Goal: Task Accomplishment & Management: Complete application form

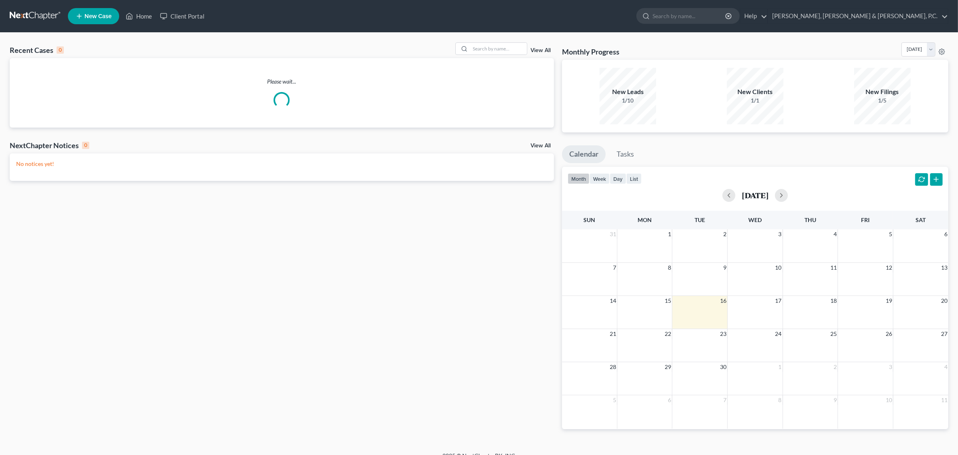
click at [95, 19] on span "New Case" at bounding box center [97, 16] width 27 height 6
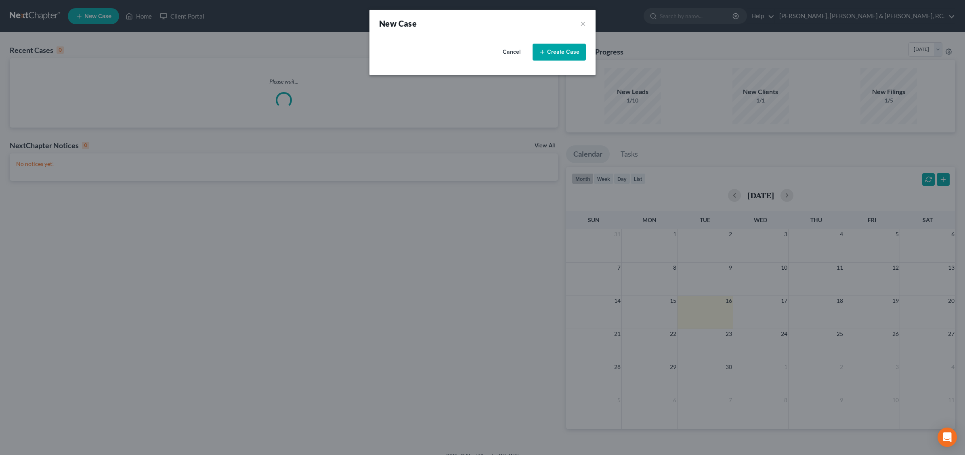
select select "41"
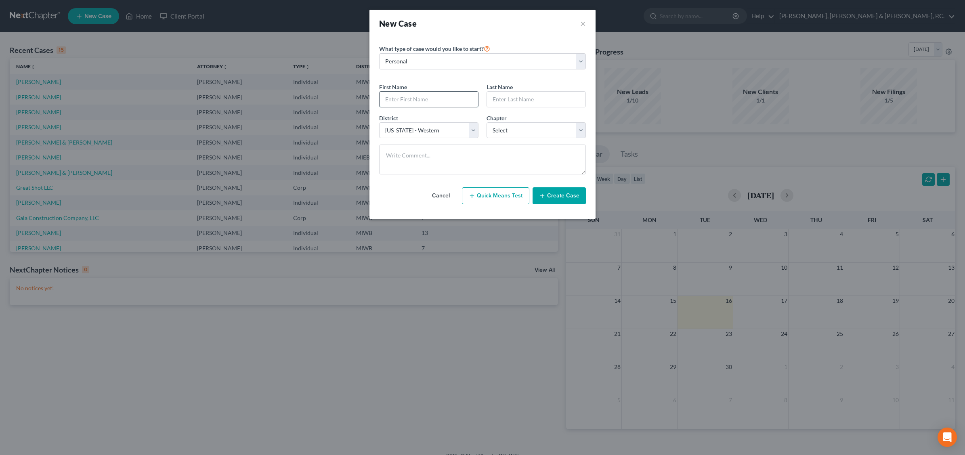
click at [415, 94] on input "text" at bounding box center [429, 99] width 99 height 15
type input "[PERSON_NAME]"
click at [579, 132] on select "Select 7 11 12 13" at bounding box center [536, 130] width 99 height 16
select select "0"
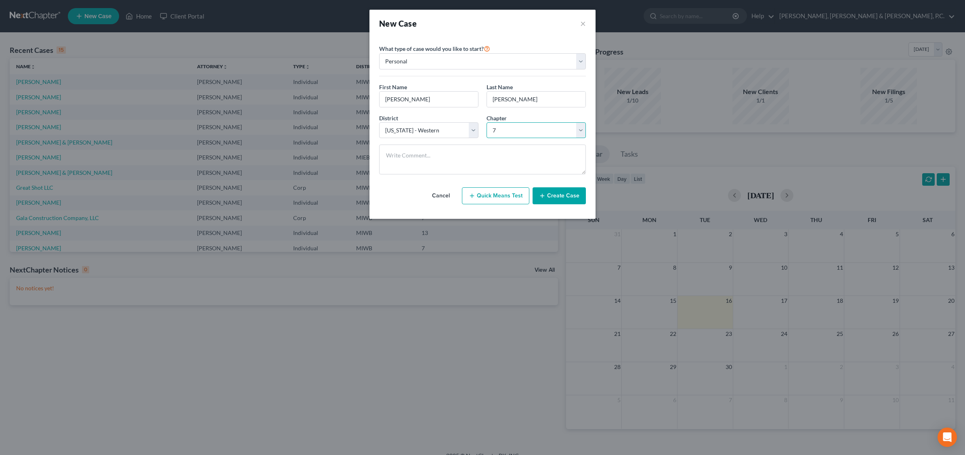
click at [487, 122] on select "Select 7 11 12 13" at bounding box center [536, 130] width 99 height 16
click at [566, 198] on button "Create Case" at bounding box center [559, 195] width 53 height 17
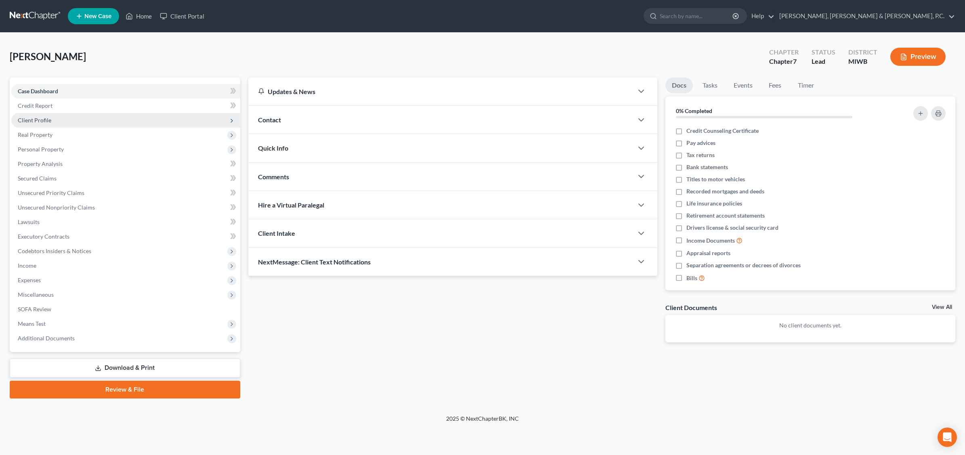
click at [34, 119] on span "Client Profile" at bounding box center [35, 120] width 34 height 7
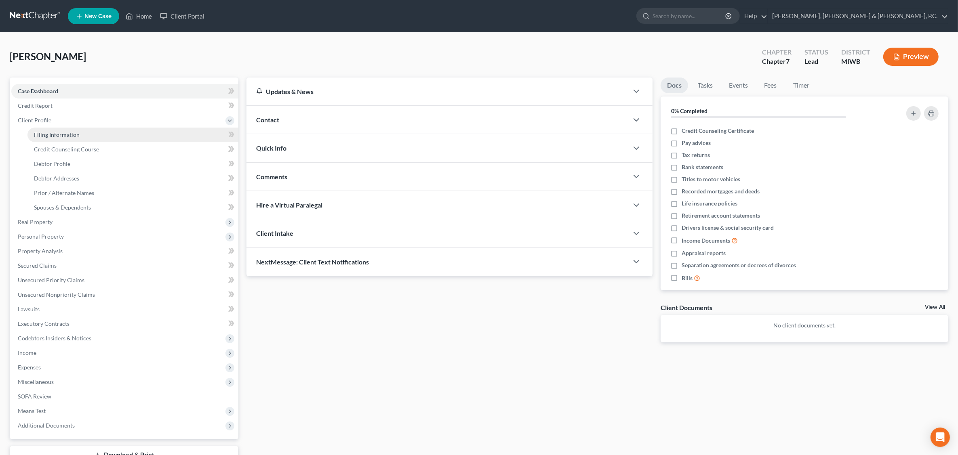
click at [46, 133] on span "Filing Information" at bounding box center [57, 134] width 46 height 7
select select "1"
select select "0"
select select "41"
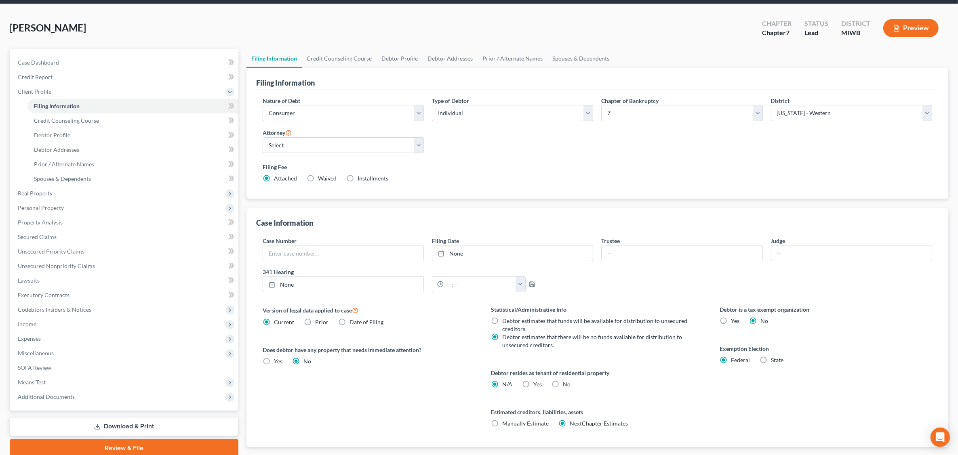
scroll to position [77, 0]
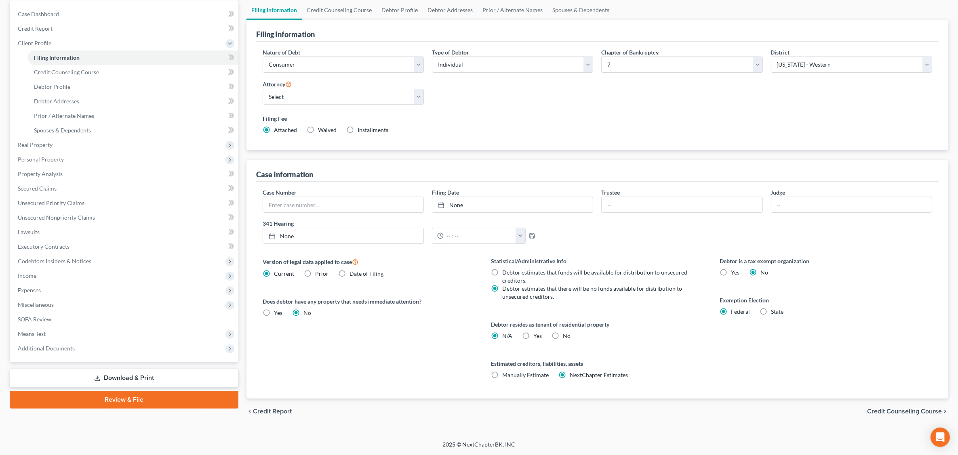
click at [533, 337] on label "Yes Yes" at bounding box center [537, 336] width 8 height 8
click at [536, 337] on input "Yes Yes" at bounding box center [538, 334] width 5 height 5
radio input "true"
radio input "false"
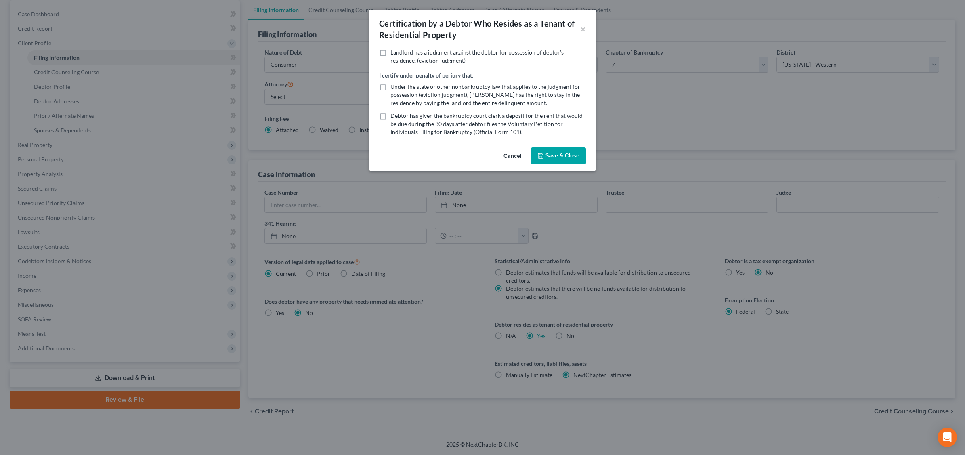
click at [559, 156] on button "Save & Close" at bounding box center [558, 155] width 55 height 17
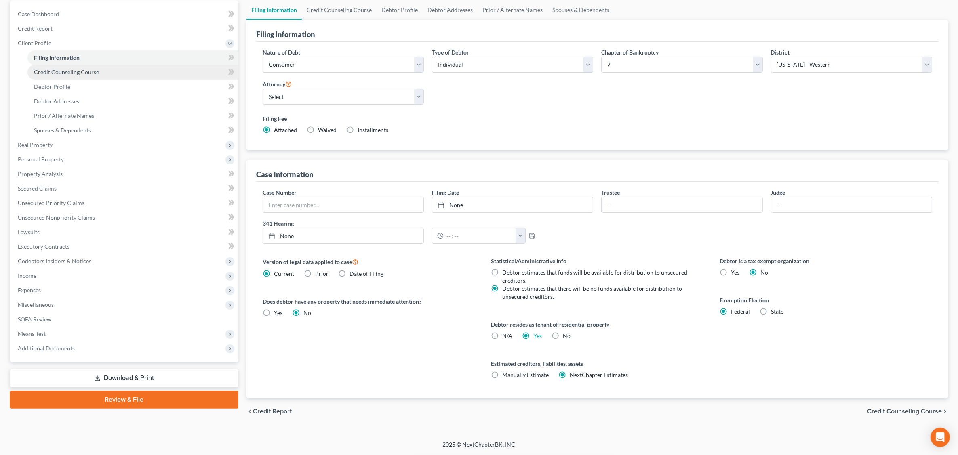
click at [89, 71] on span "Credit Counseling Course" at bounding box center [66, 72] width 65 height 7
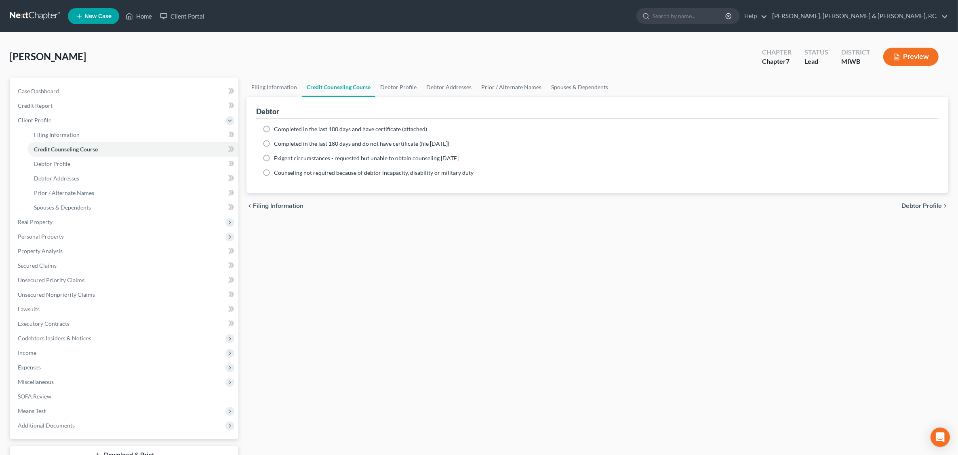
click at [274, 126] on label "Completed in the last 180 days and have certificate (attached)" at bounding box center [350, 129] width 153 height 8
click at [277, 126] on input "Completed in the last 180 days and have certificate (attached)" at bounding box center [279, 127] width 5 height 5
radio input "true"
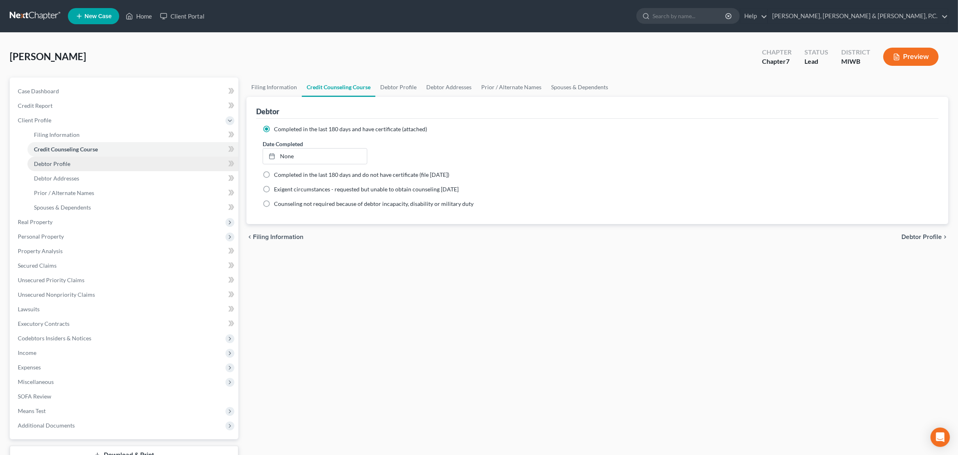
click at [80, 162] on link "Debtor Profile" at bounding box center [132, 164] width 211 height 15
select select "0"
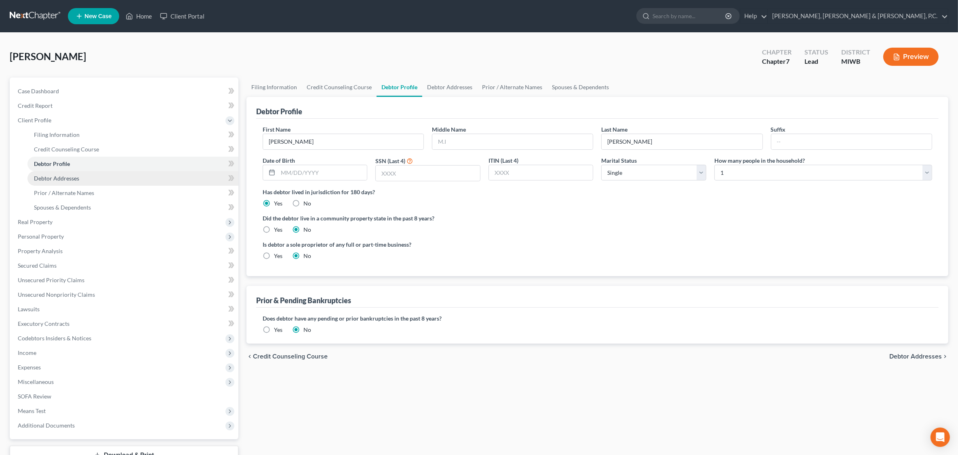
click at [88, 177] on link "Debtor Addresses" at bounding box center [132, 178] width 211 height 15
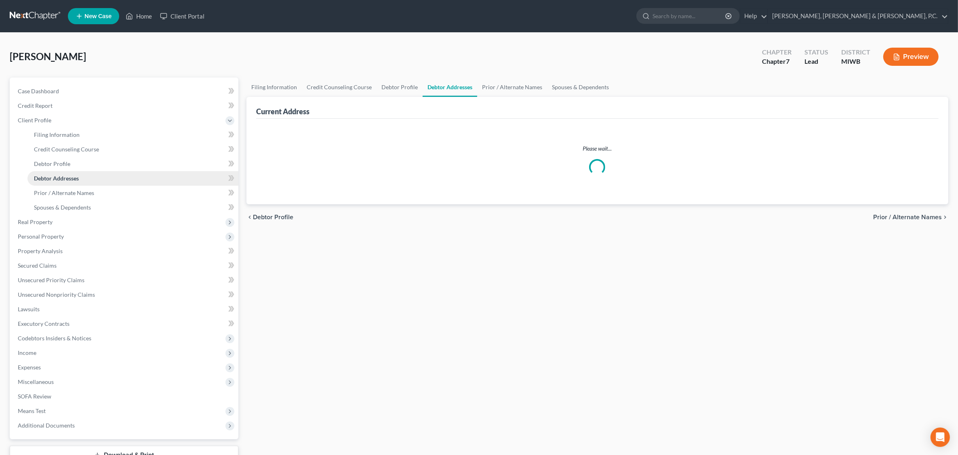
select select "0"
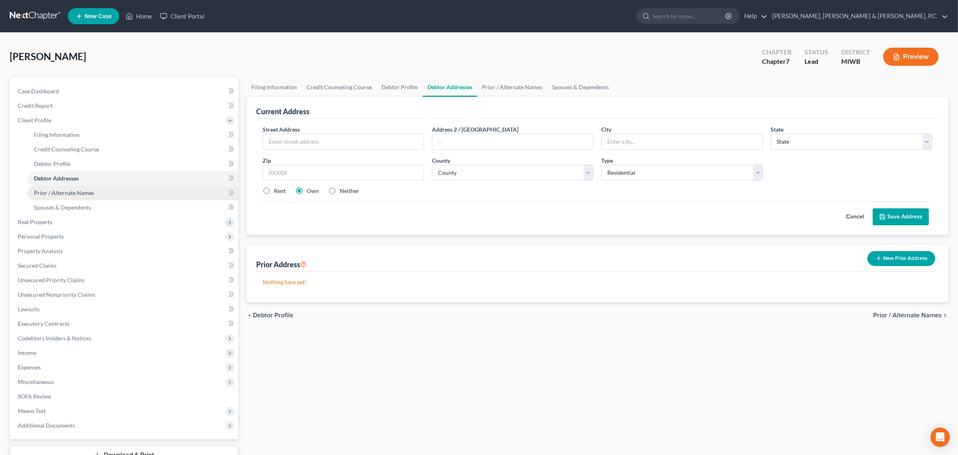
click at [99, 195] on link "Prior / Alternate Names" at bounding box center [132, 193] width 211 height 15
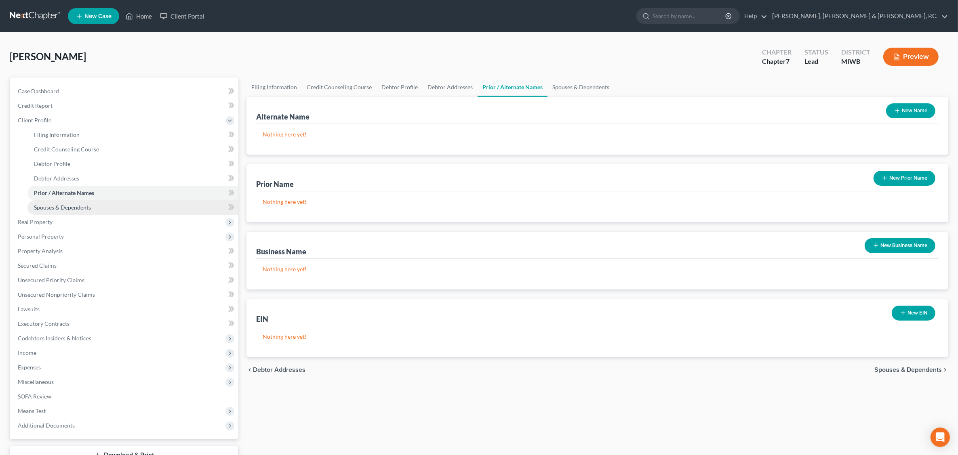
click at [99, 202] on link "Spouses & Dependents" at bounding box center [132, 207] width 211 height 15
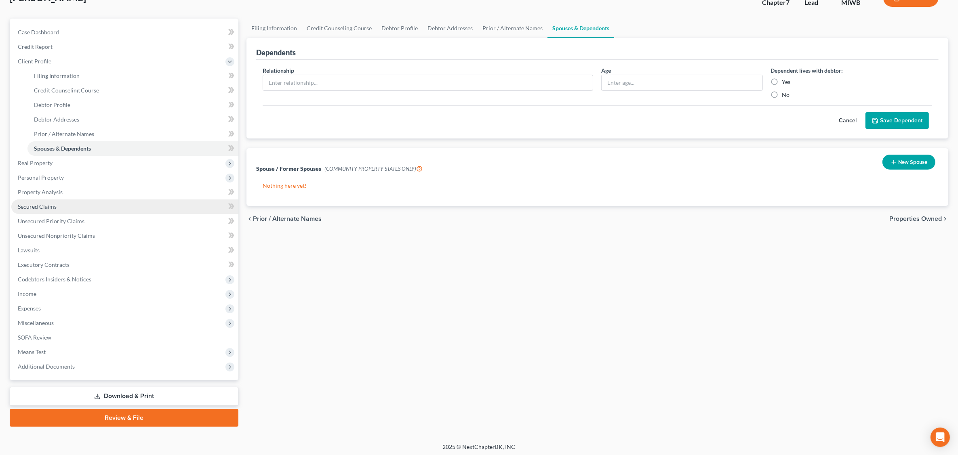
scroll to position [61, 0]
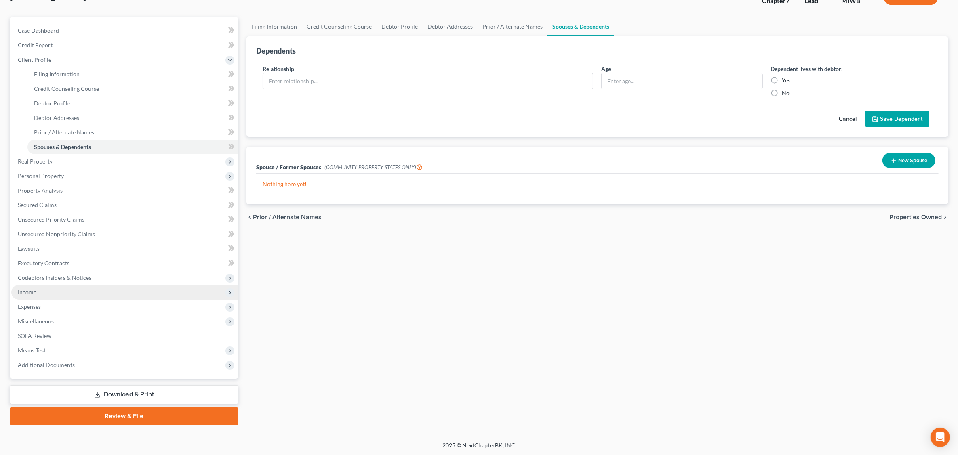
click at [37, 293] on span "Income" at bounding box center [124, 292] width 227 height 15
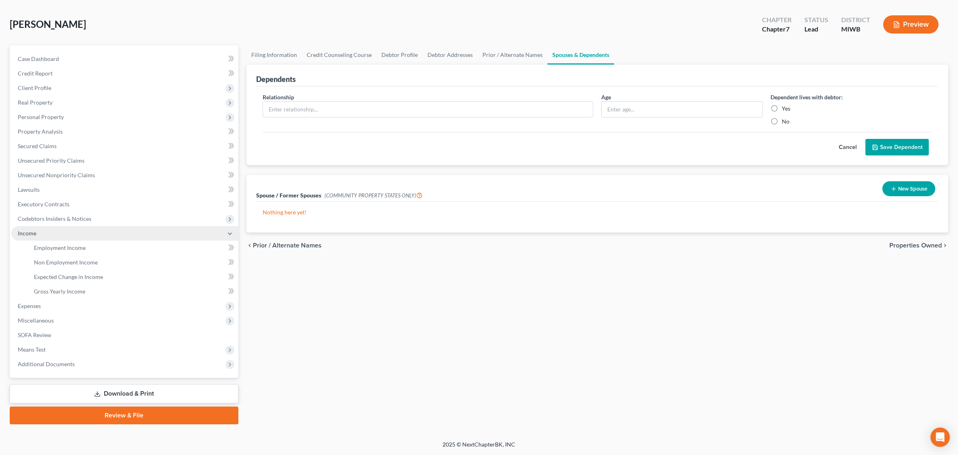
scroll to position [31, 0]
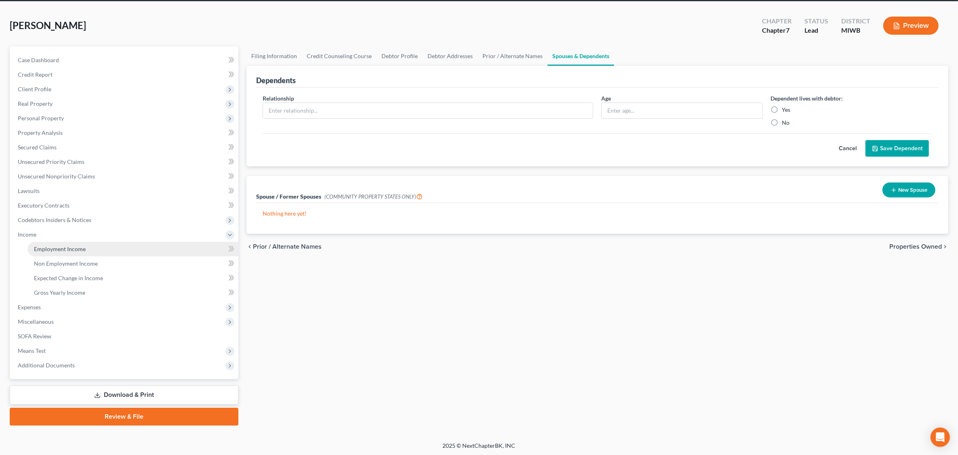
click at [67, 249] on span "Employment Income" at bounding box center [60, 249] width 52 height 7
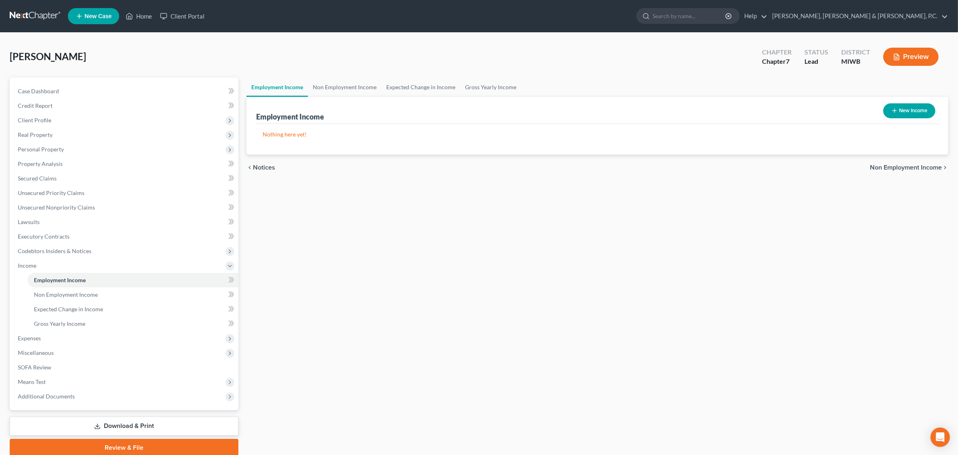
click at [903, 108] on button "New Income" at bounding box center [909, 110] width 52 height 15
select select "0"
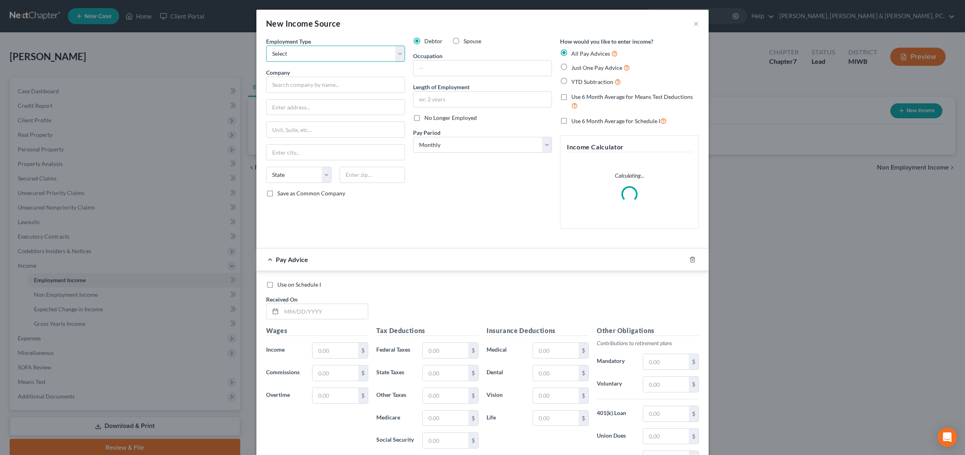
click at [395, 53] on select "Select Full or [DEMOGRAPHIC_DATA] Employment Self Employment" at bounding box center [335, 54] width 139 height 16
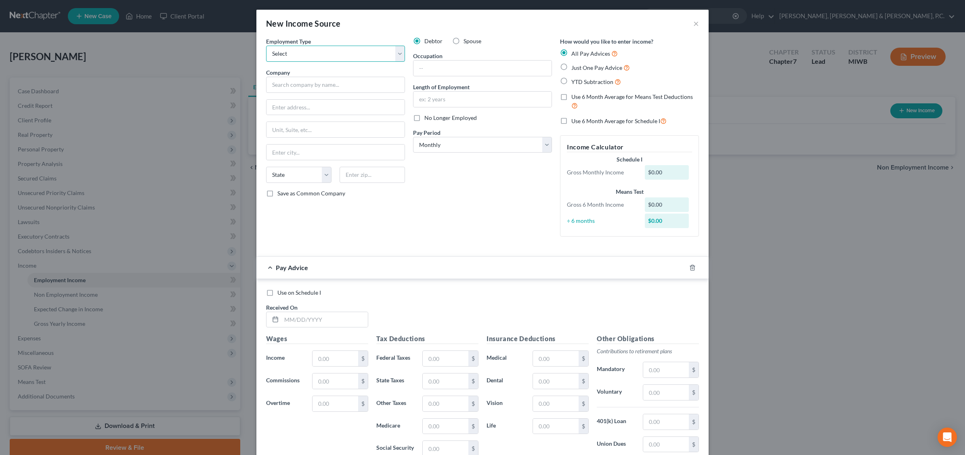
select select "0"
click at [266, 46] on select "Select Full or [DEMOGRAPHIC_DATA] Employment Self Employment" at bounding box center [335, 54] width 139 height 16
click at [489, 65] on input "text" at bounding box center [483, 68] width 138 height 15
type input "Material Coordinator"
type input "14 years"
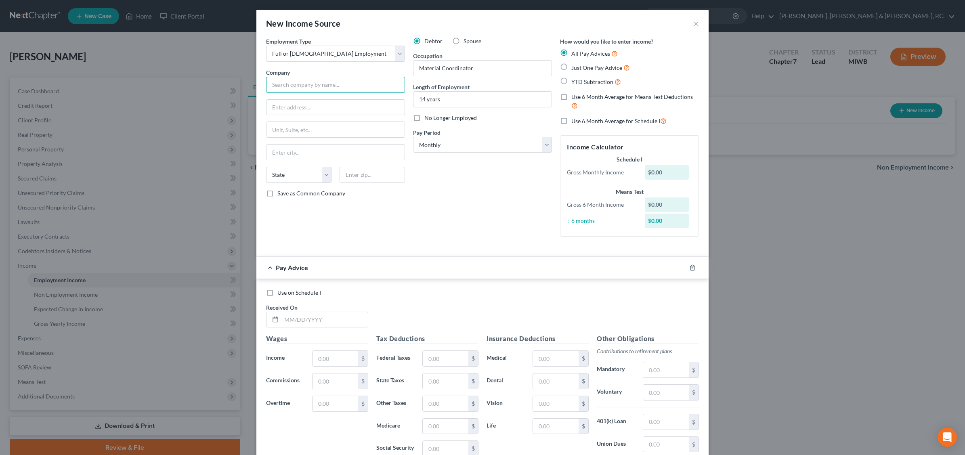
click at [282, 85] on input "text" at bounding box center [335, 85] width 139 height 16
type input "Kellanova"
type input "[STREET_ADDRESS]"
type input "[GEOGRAPHIC_DATA]"
type input "m"
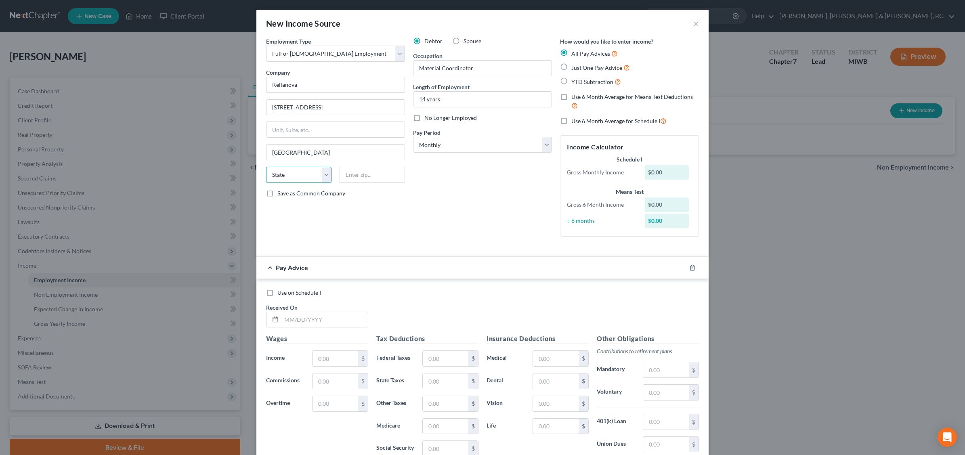
click at [294, 179] on select "State [US_STATE] AK AR AZ CA CO CT DE DC [GEOGRAPHIC_DATA] [GEOGRAPHIC_DATA] GU…" at bounding box center [298, 175] width 65 height 16
select select "23"
click at [266, 168] on select "State [US_STATE] AK AR AZ CA CO CT DE DC [GEOGRAPHIC_DATA] [GEOGRAPHIC_DATA] GU…" at bounding box center [298, 175] width 65 height 16
click at [572, 68] on label "Just One Pay Advice" at bounding box center [601, 67] width 59 height 9
click at [575, 68] on input "Just One Pay Advice" at bounding box center [577, 65] width 5 height 5
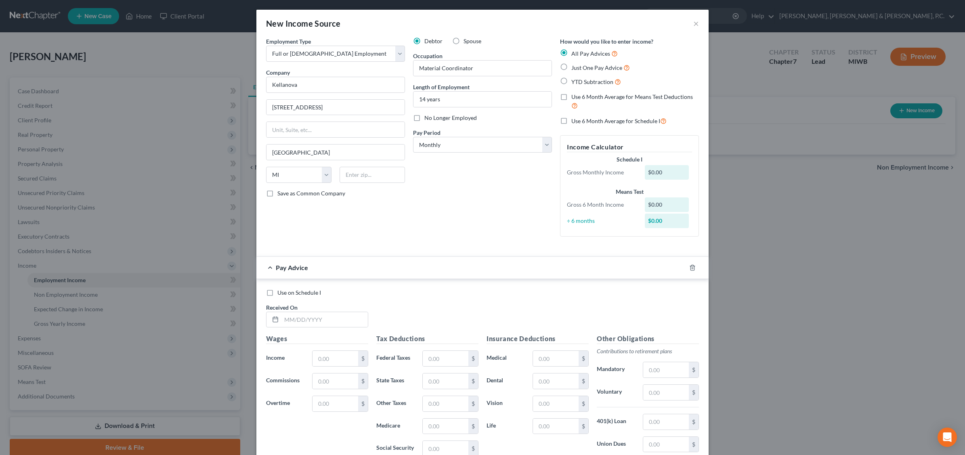
radio input "true"
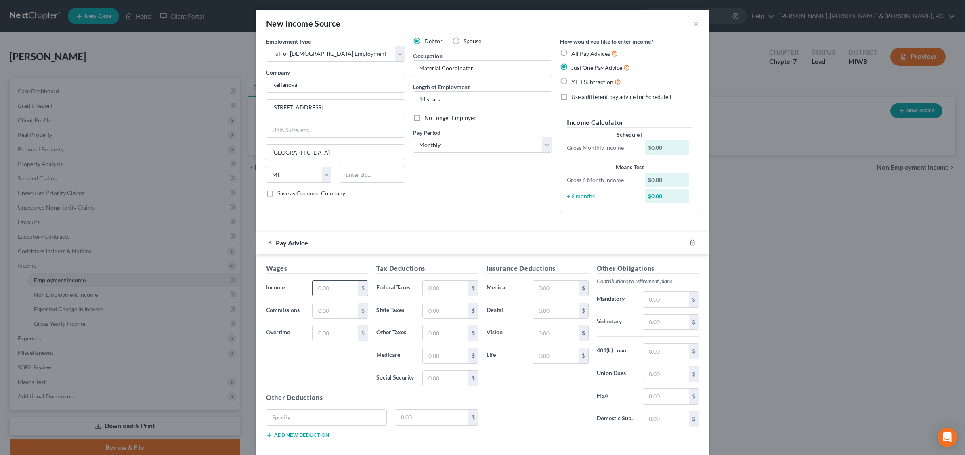
click at [330, 286] on input "text" at bounding box center [336, 288] width 46 height 15
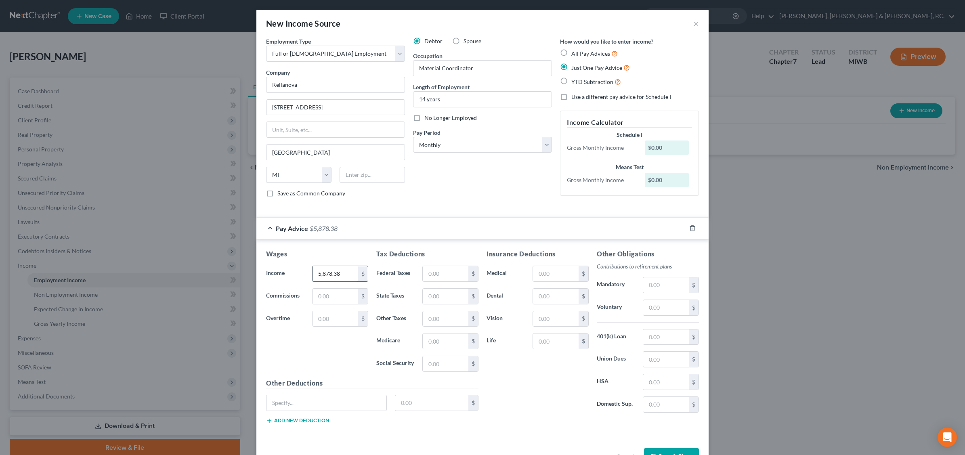
type input "5,878.38"
type input "1,163.63"
click at [675, 313] on input "text" at bounding box center [666, 307] width 46 height 15
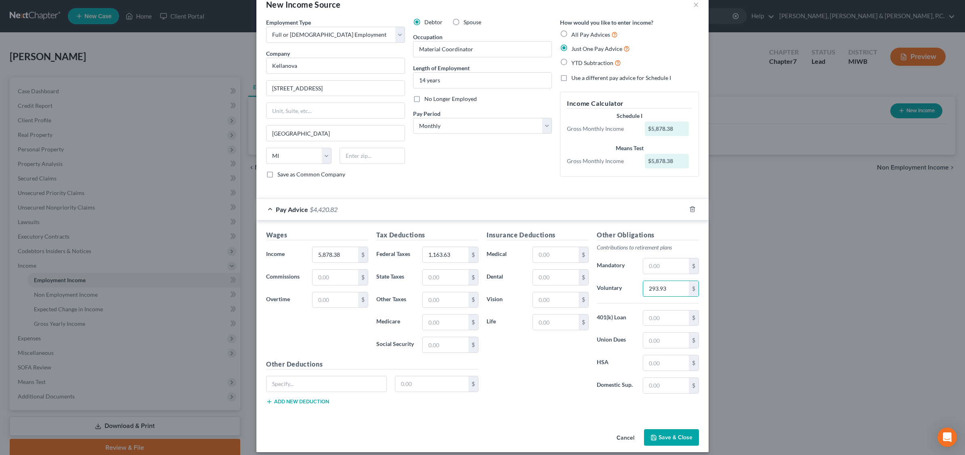
scroll to position [28, 0]
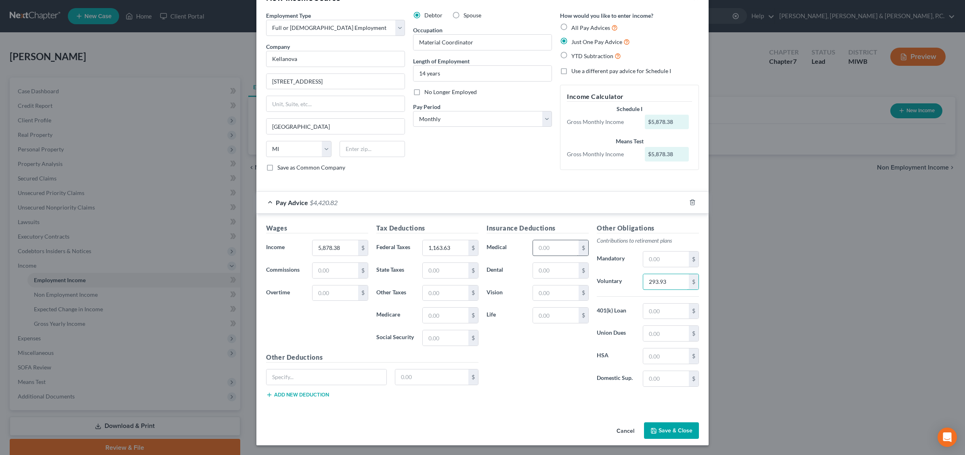
type input "293.93"
click at [570, 249] on input "text" at bounding box center [556, 247] width 46 height 15
type input "216.08"
click at [681, 431] on button "Save & Close" at bounding box center [671, 430] width 55 height 17
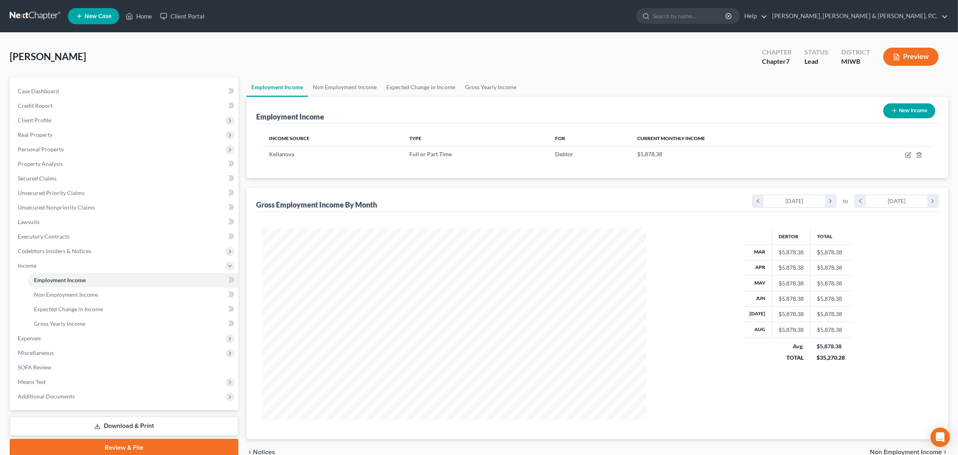
scroll to position [403717, 403509]
click at [31, 340] on span "Expenses" at bounding box center [29, 338] width 23 height 7
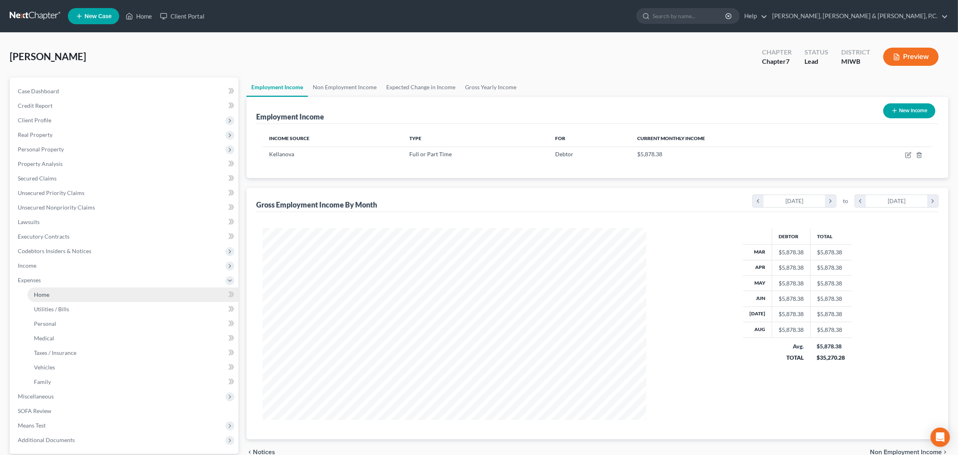
click at [57, 293] on link "Home" at bounding box center [132, 295] width 211 height 15
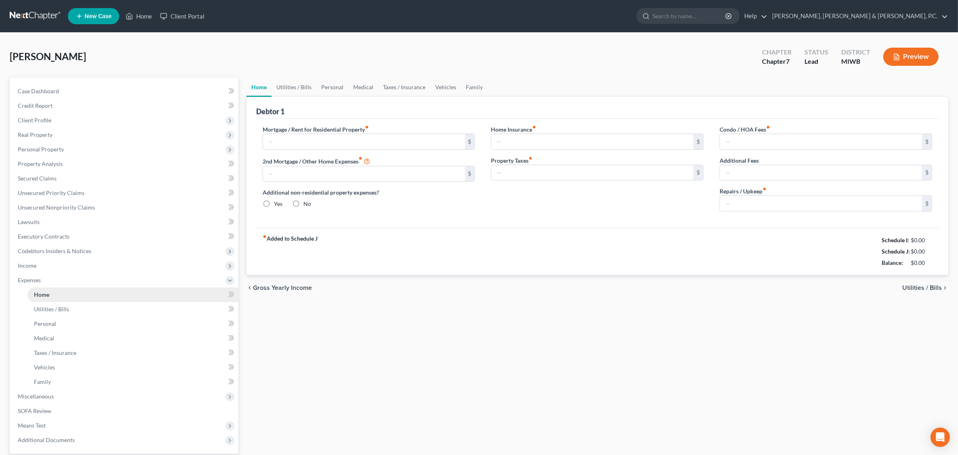
type input "0.00"
radio input "true"
type input "0.00"
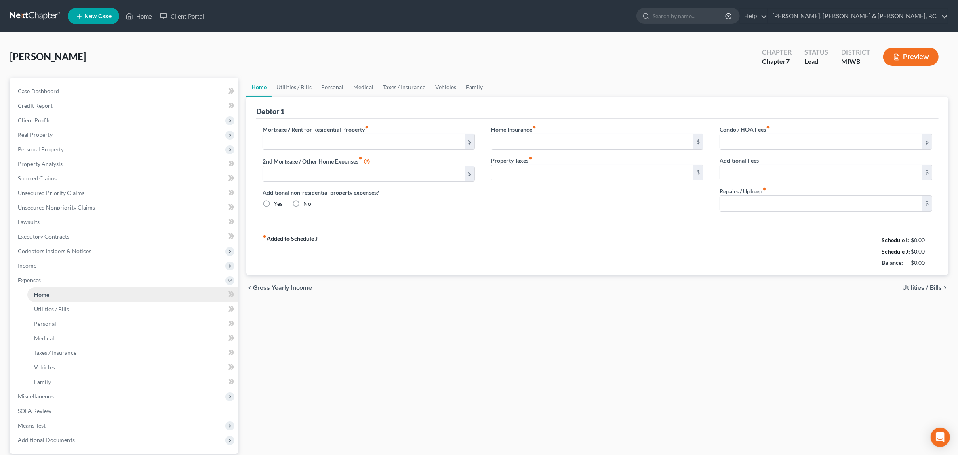
type input "0.00"
click at [289, 143] on input "text" at bounding box center [364, 141] width 202 height 15
type input "1,560"
type input "23.85"
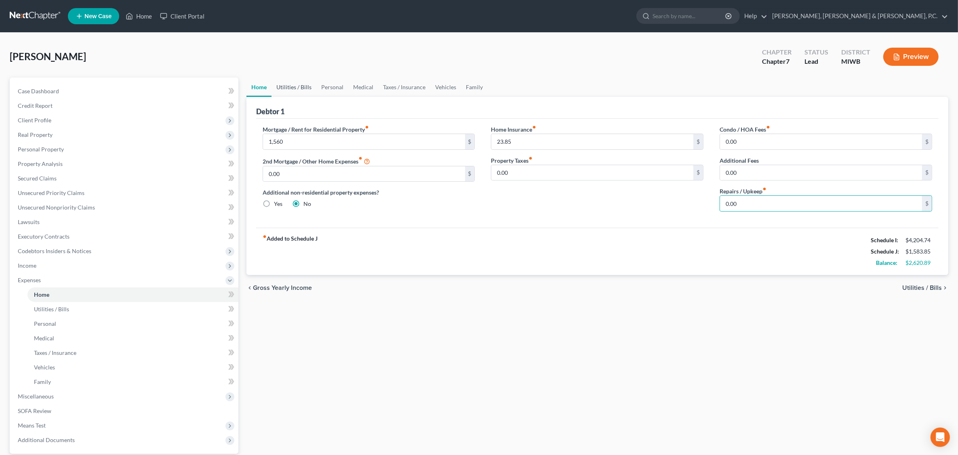
click at [298, 88] on link "Utilities / Bills" at bounding box center [293, 87] width 45 height 19
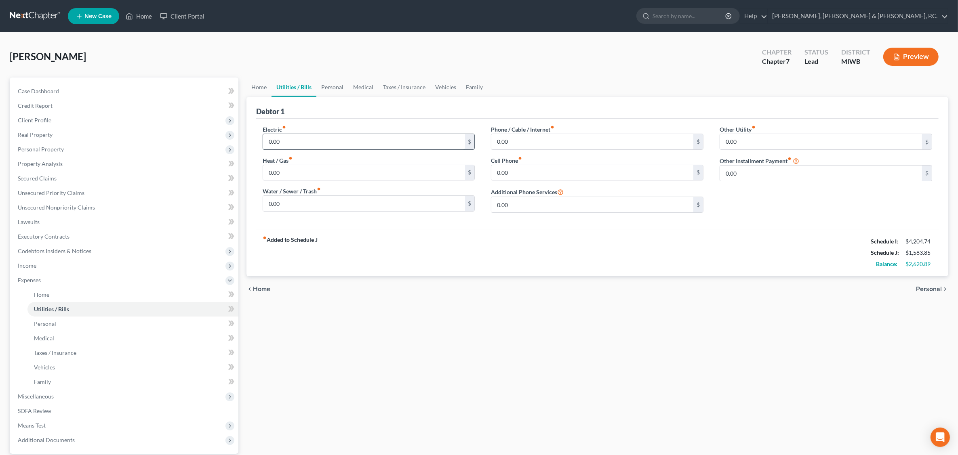
click at [294, 141] on input "0.00" at bounding box center [364, 141] width 202 height 15
type input "200"
type input "15"
type input "120"
click at [328, 86] on link "Personal" at bounding box center [332, 87] width 32 height 19
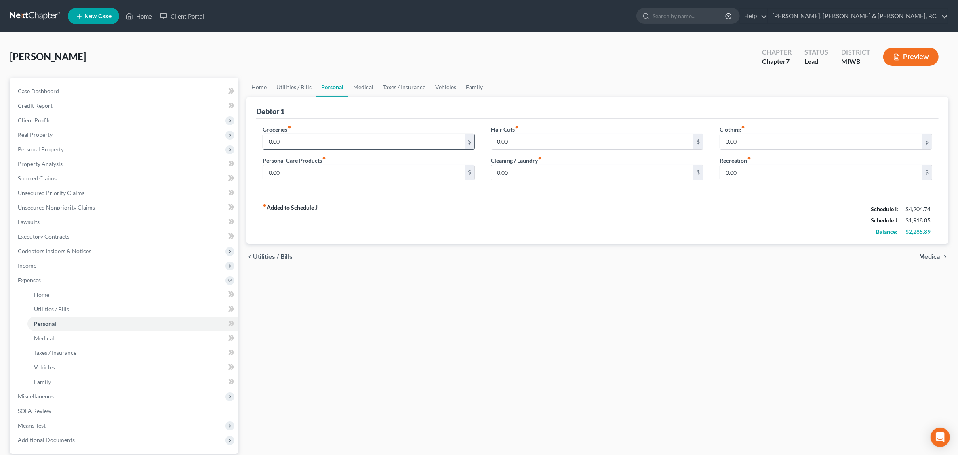
click at [301, 140] on input "0.00" at bounding box center [364, 141] width 202 height 15
type input "570"
type input "200"
click at [448, 86] on link "Vehicles" at bounding box center [445, 87] width 31 height 19
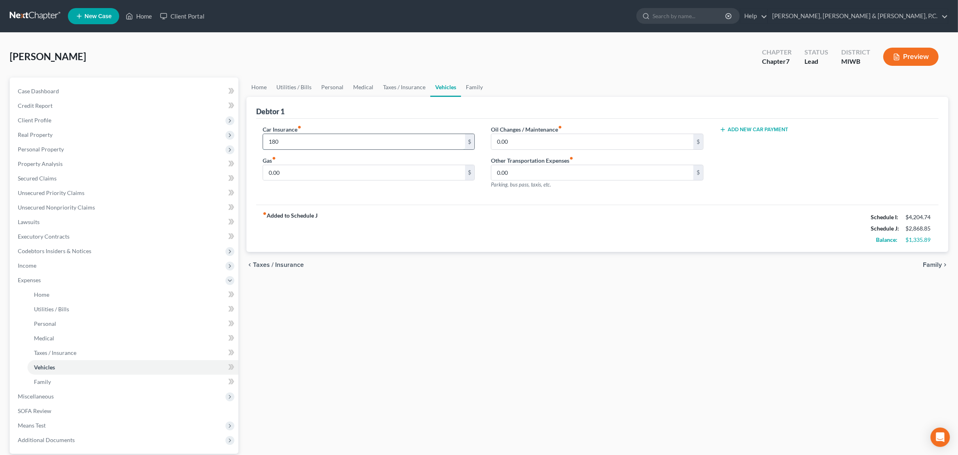
type input "180"
click at [409, 88] on link "Taxes / Insurance" at bounding box center [404, 87] width 52 height 19
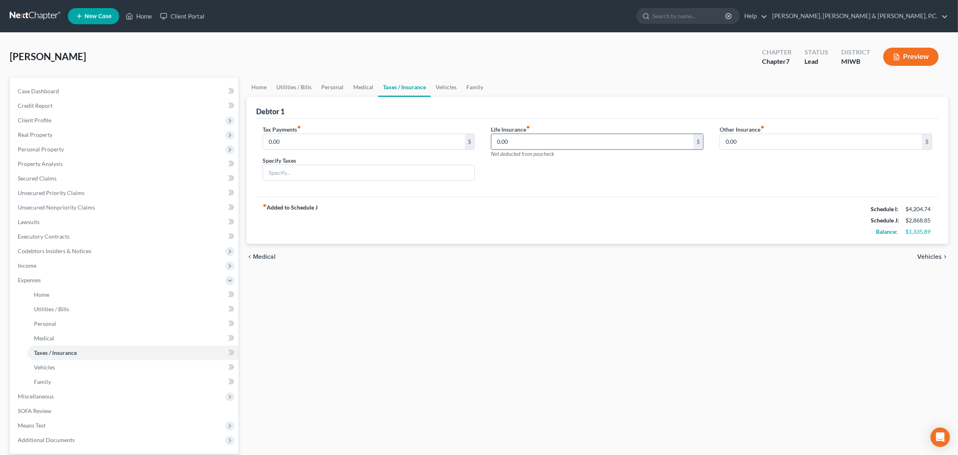
click at [514, 145] on input "0.00" at bounding box center [592, 141] width 202 height 15
type input "13.57"
click at [449, 86] on link "Vehicles" at bounding box center [446, 87] width 31 height 19
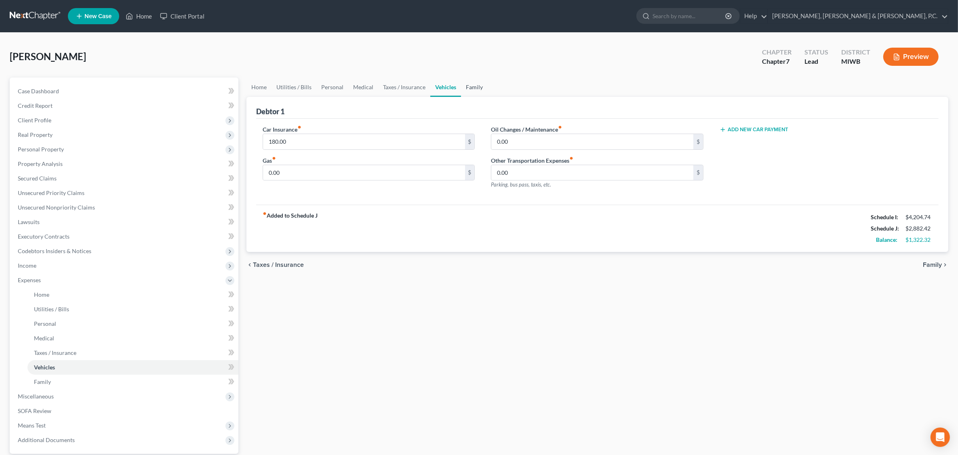
click at [473, 88] on link "Family" at bounding box center [474, 87] width 27 height 19
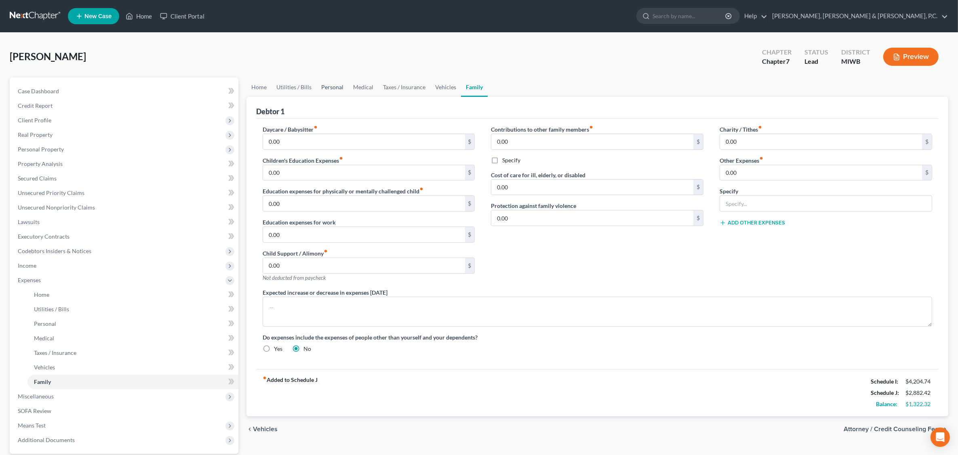
click at [336, 87] on link "Personal" at bounding box center [332, 87] width 32 height 19
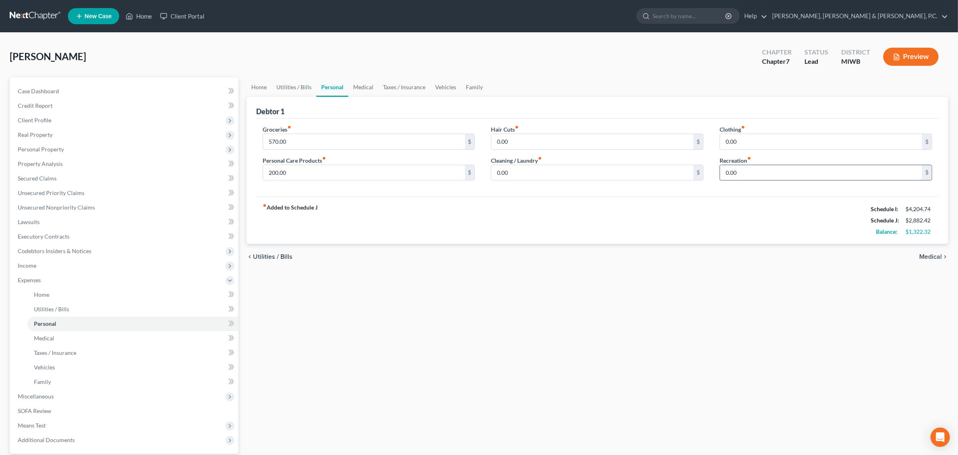
click at [749, 174] on input "0.00" at bounding box center [821, 172] width 202 height 15
type input "100.00"
click at [447, 89] on link "Vehicles" at bounding box center [445, 87] width 31 height 19
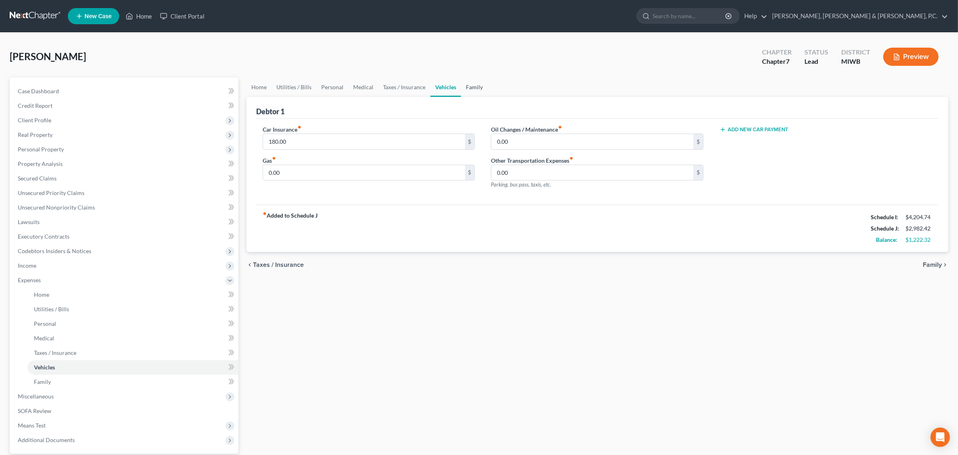
click at [471, 88] on link "Family" at bounding box center [474, 87] width 27 height 19
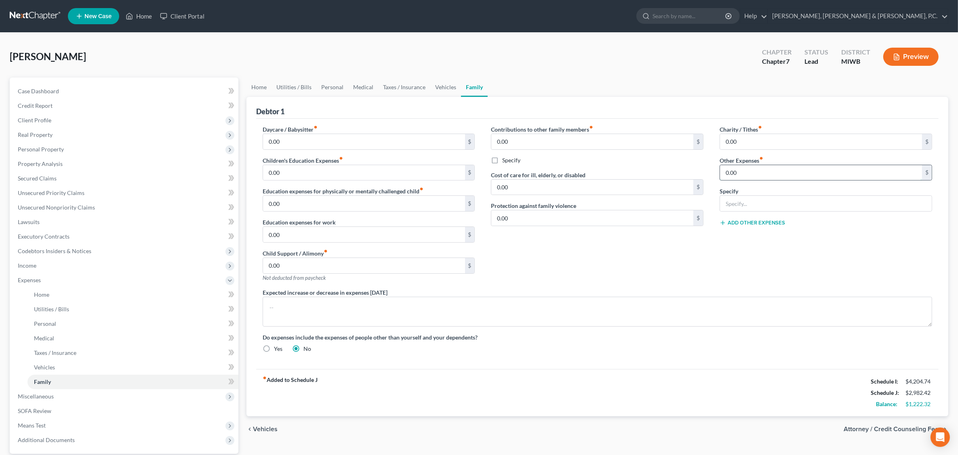
click at [748, 170] on input "0.00" at bounding box center [821, 172] width 202 height 15
type input "331.62"
click at [752, 205] on input "text" at bounding box center [826, 203] width 212 height 15
type input "Student loan"
click at [689, 256] on div "Contributions to other family members fiber_manual_record 0.00 $ Specify Cost o…" at bounding box center [597, 206] width 229 height 163
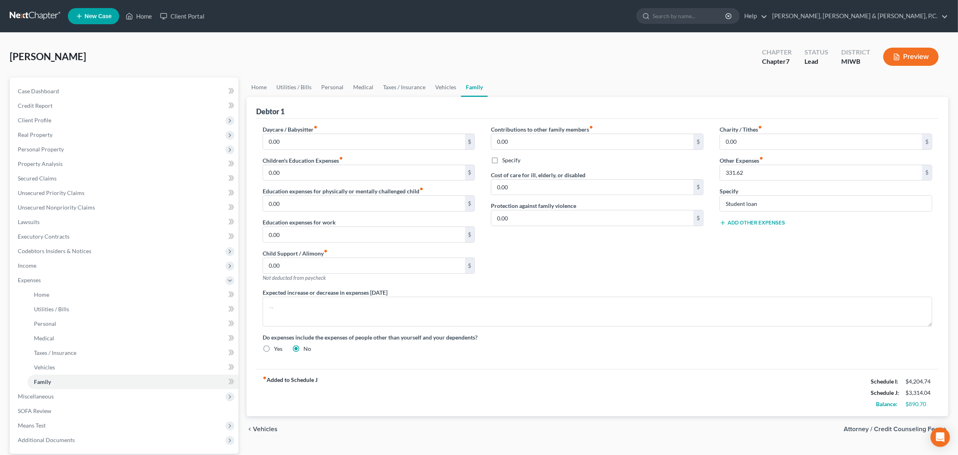
click at [919, 55] on button "Preview" at bounding box center [910, 57] width 55 height 18
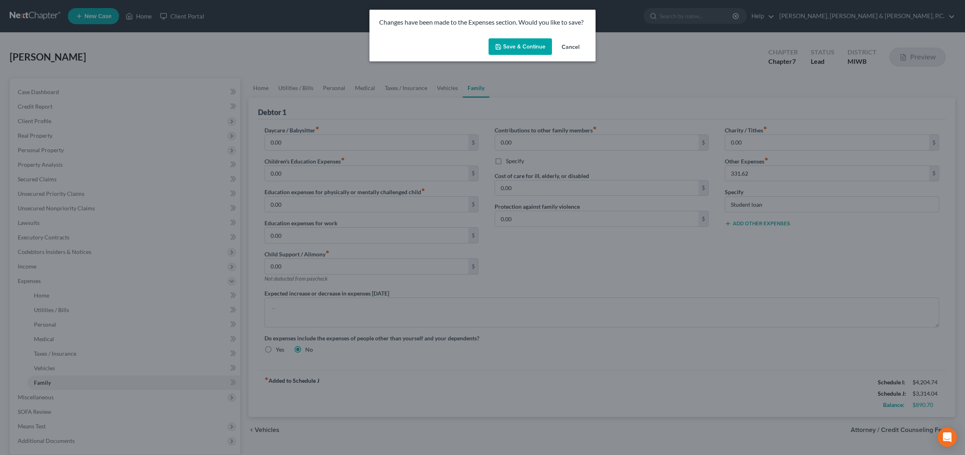
click at [526, 46] on button "Save & Continue" at bounding box center [520, 46] width 63 height 17
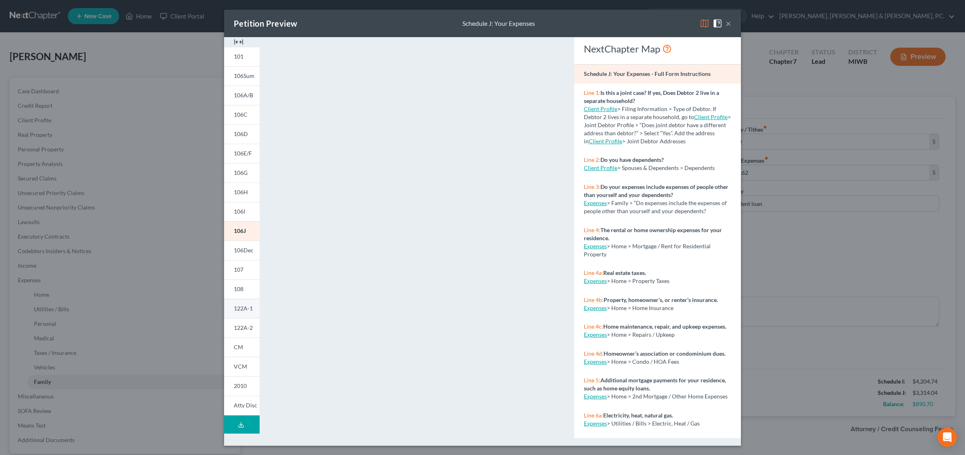
click at [245, 309] on span "122A-1" at bounding box center [243, 308] width 19 height 7
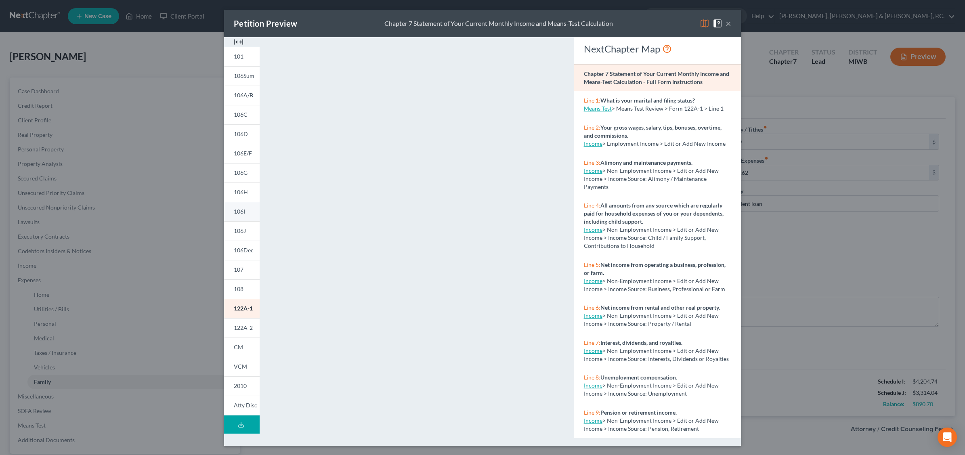
click at [241, 211] on span "106I" at bounding box center [239, 211] width 11 height 7
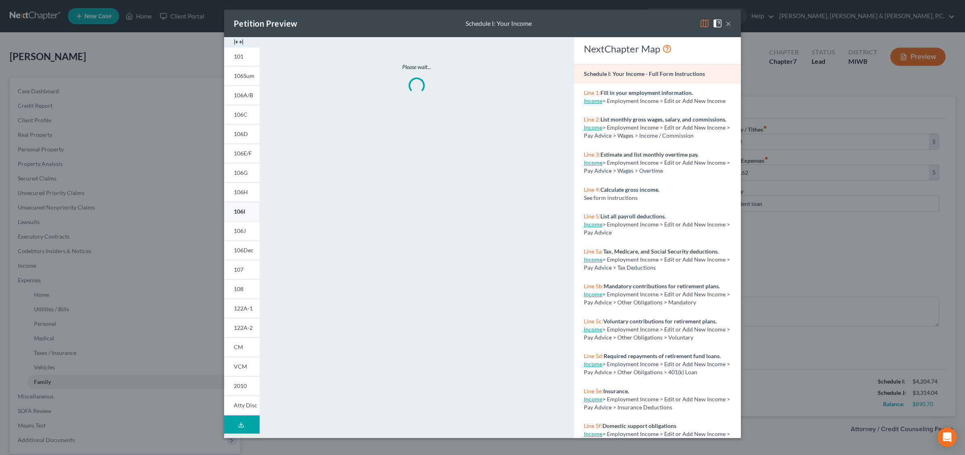
click at [241, 211] on span "106I" at bounding box center [239, 211] width 11 height 7
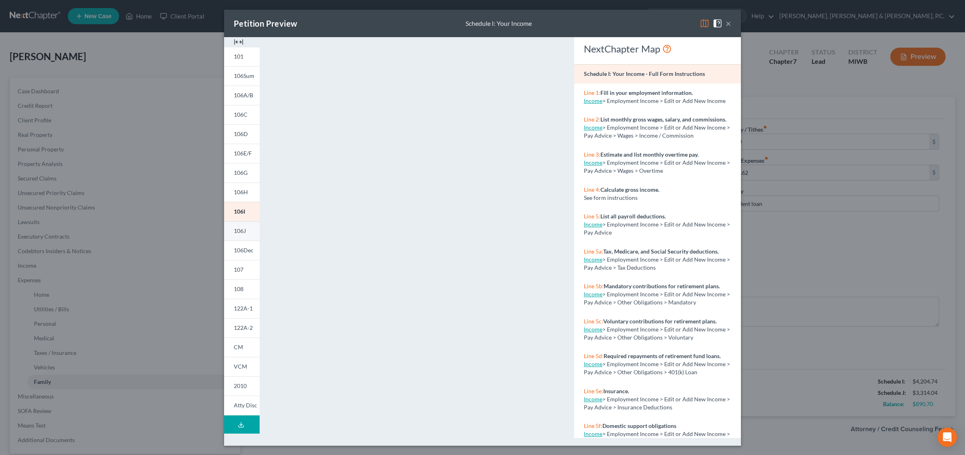
click at [244, 233] on span "106J" at bounding box center [240, 230] width 12 height 7
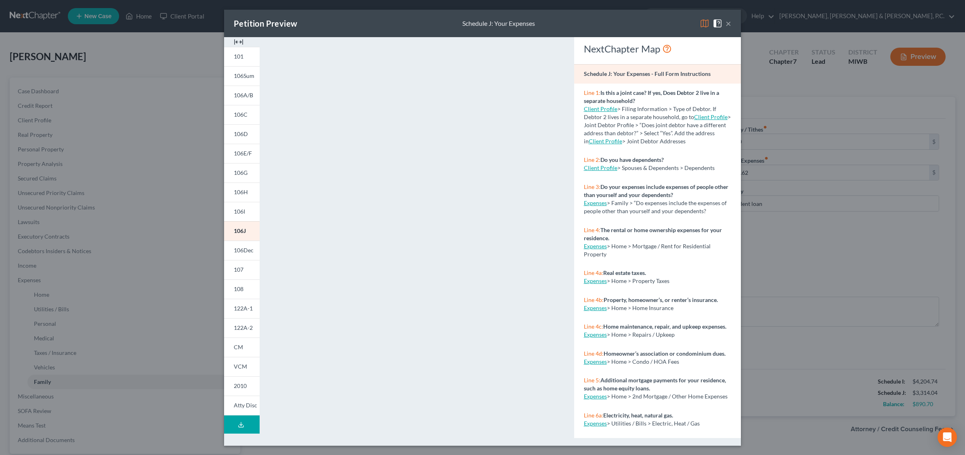
click at [771, 259] on div "Petition Preview Schedule J: Your Expenses × 101 106Sum 106A/B 106C 106D 106E/F…" at bounding box center [482, 227] width 965 height 455
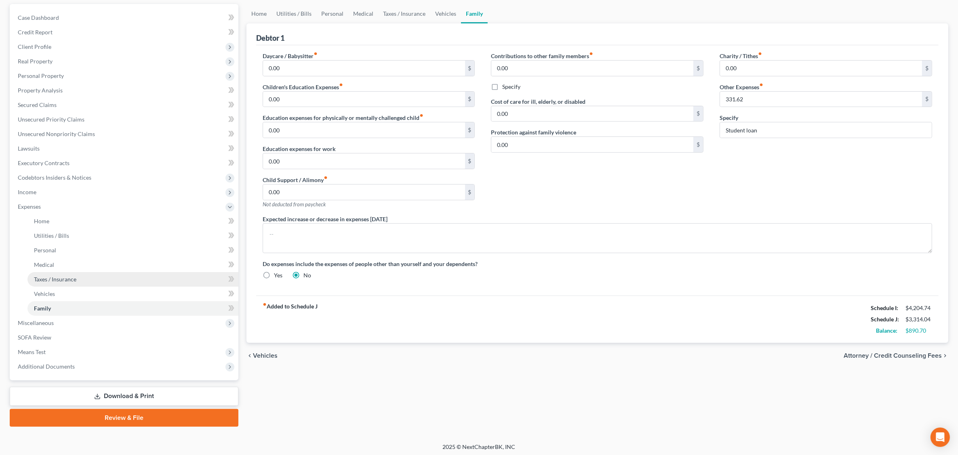
scroll to position [75, 0]
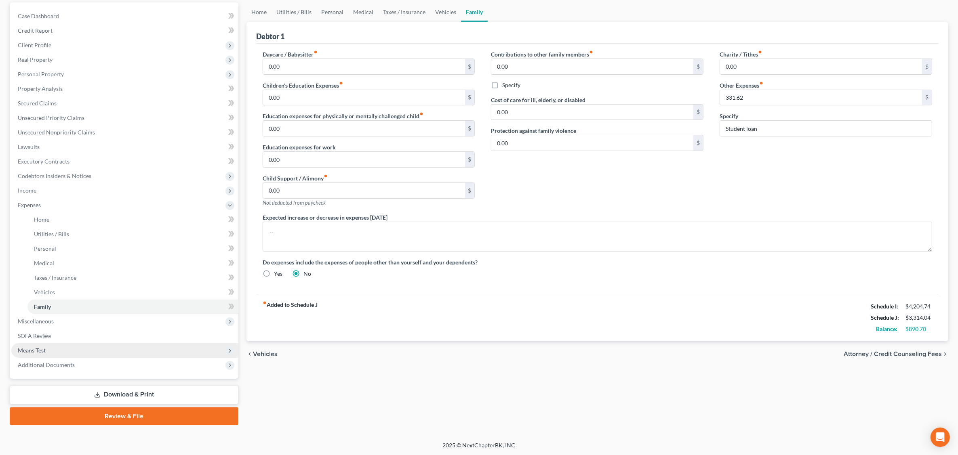
click at [39, 348] on span "Means Test" at bounding box center [32, 350] width 28 height 7
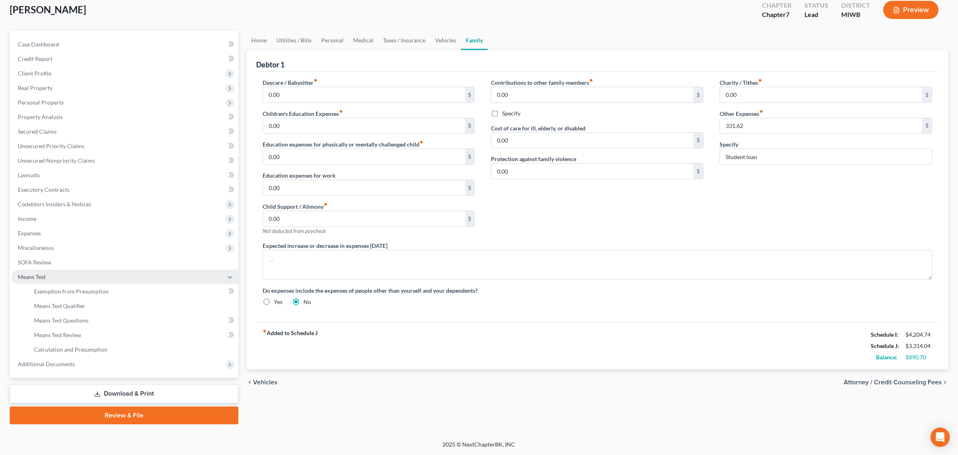
scroll to position [46, 0]
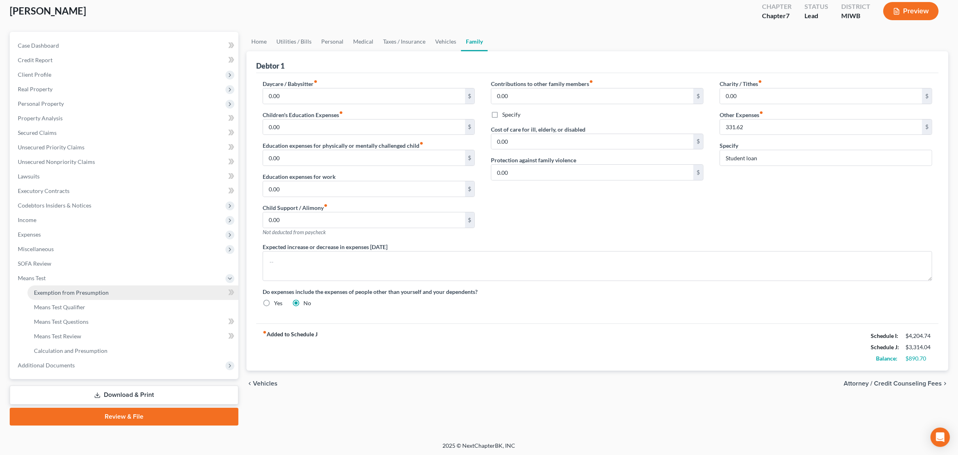
click at [80, 294] on span "Exemption from Presumption" at bounding box center [71, 292] width 75 height 7
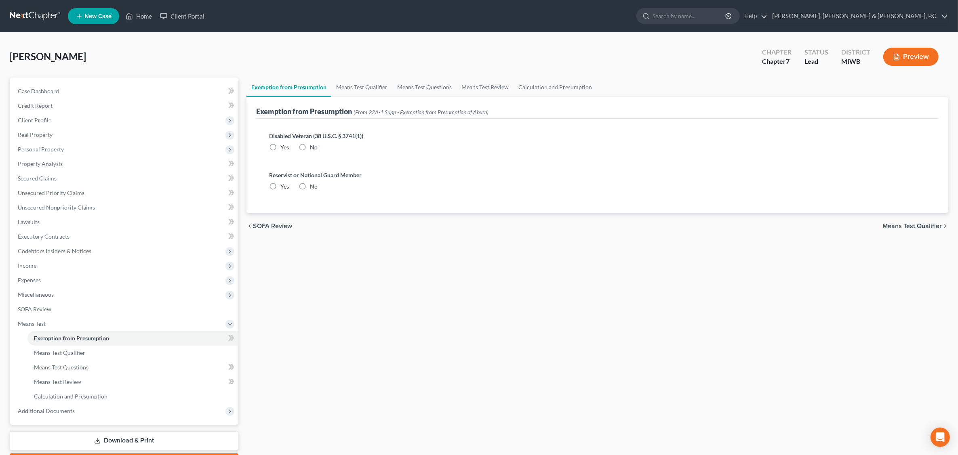
click at [310, 148] on label "No" at bounding box center [314, 147] width 8 height 8
click at [313, 148] on input "No" at bounding box center [315, 145] width 5 height 5
radio input "true"
click at [310, 185] on label "No" at bounding box center [314, 187] width 8 height 8
click at [313, 185] on input "No" at bounding box center [315, 185] width 5 height 5
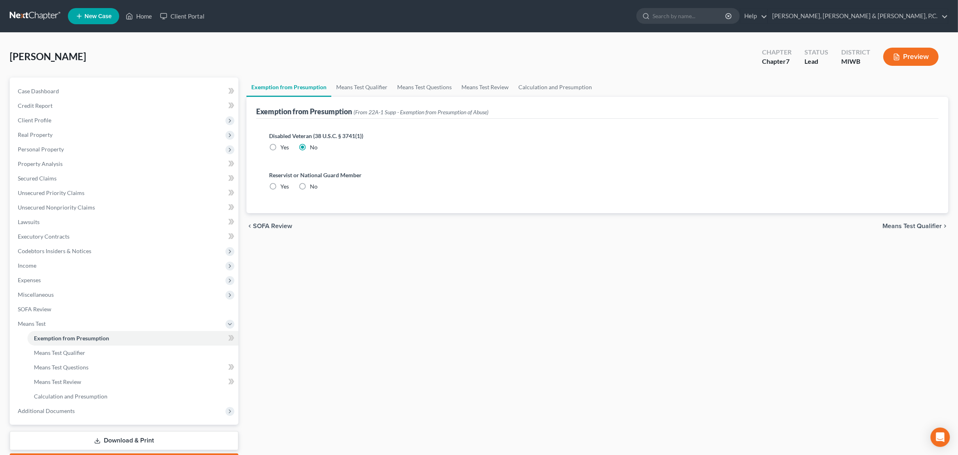
radio input "true"
click at [65, 354] on span "Means Test Qualifier" at bounding box center [59, 352] width 51 height 7
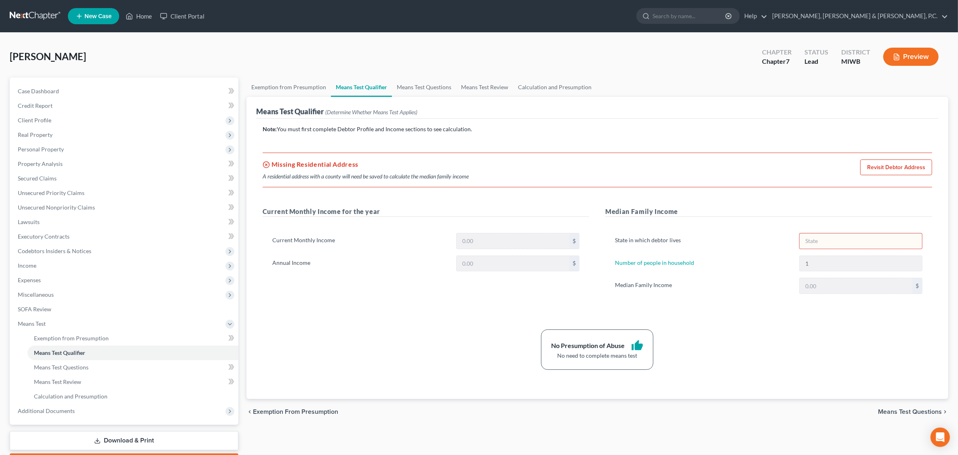
click at [886, 165] on link "Revisit Debtor Address" at bounding box center [896, 168] width 72 height 16
select select "0"
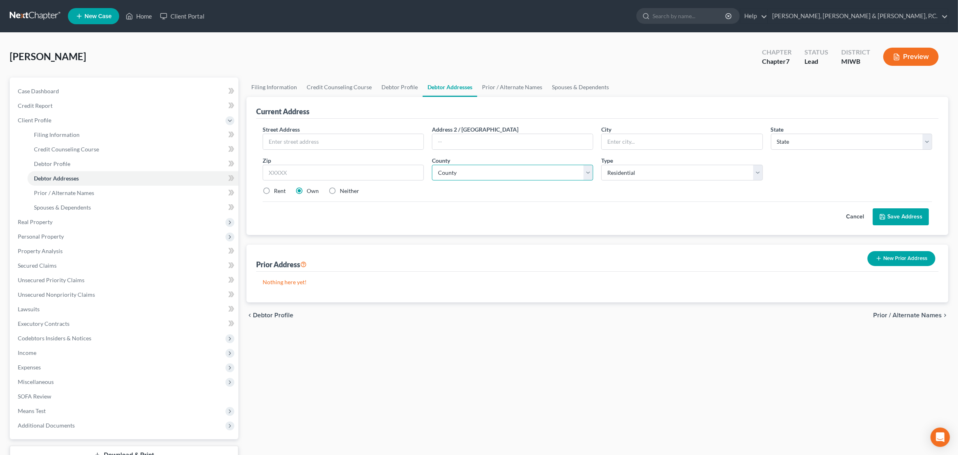
click at [473, 171] on select "County" at bounding box center [512, 173] width 161 height 16
click at [798, 141] on select "State [US_STATE] AK AR AZ CA CO CT DE DC [GEOGRAPHIC_DATA] [GEOGRAPHIC_DATA] GU…" at bounding box center [851, 142] width 161 height 16
select select "23"
click at [771, 134] on select "State [US_STATE] AK AR AZ CA CO CT DE DC [GEOGRAPHIC_DATA] [GEOGRAPHIC_DATA] GU…" at bounding box center [851, 142] width 161 height 16
drag, startPoint x: 908, startPoint y: 213, endPoint x: 899, endPoint y: 215, distance: 8.7
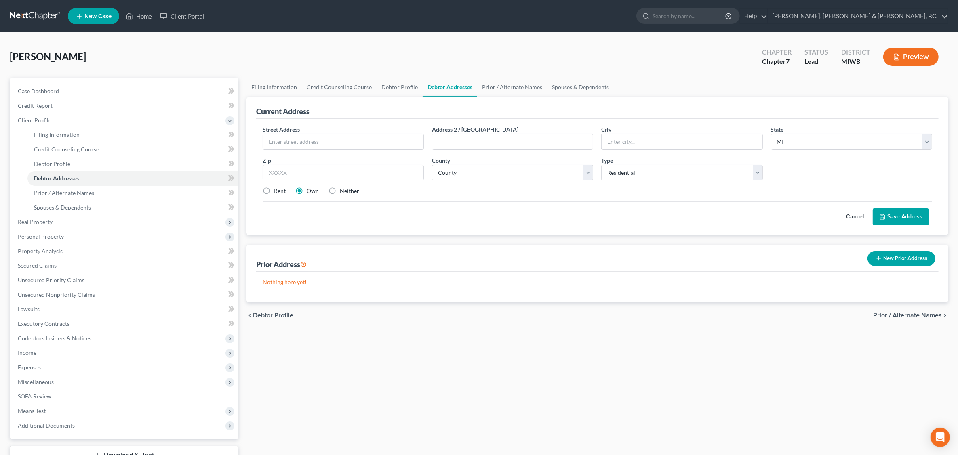
click at [908, 212] on button "Save Address" at bounding box center [900, 216] width 56 height 17
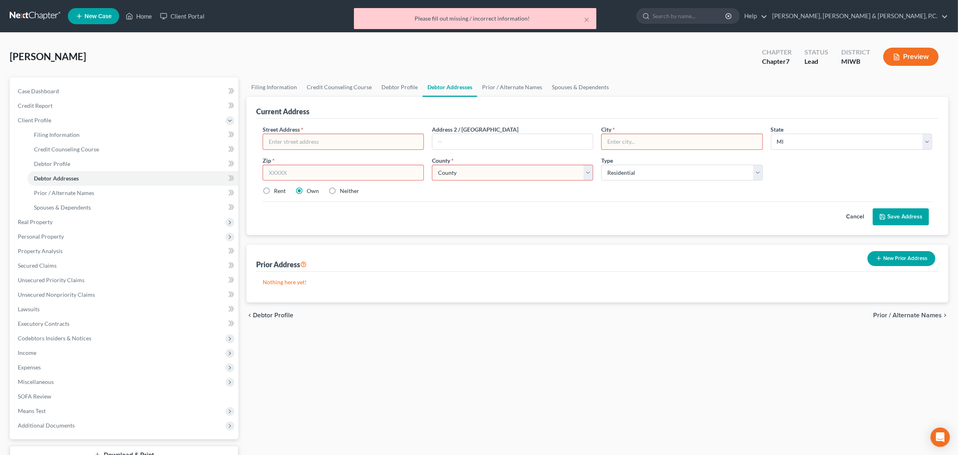
click at [332, 173] on input "text" at bounding box center [343, 173] width 161 height 16
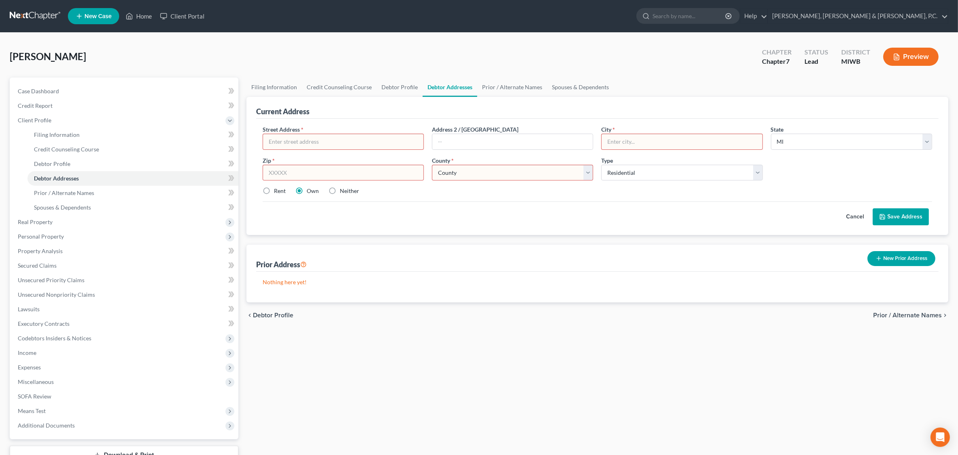
click at [467, 172] on select "[GEOGRAPHIC_DATA] [GEOGRAPHIC_DATA] [GEOGRAPHIC_DATA] [GEOGRAPHIC_DATA] [GEOGRA…" at bounding box center [512, 173] width 161 height 16
select select "40"
click at [432, 165] on select "[GEOGRAPHIC_DATA] [GEOGRAPHIC_DATA] [GEOGRAPHIC_DATA] [GEOGRAPHIC_DATA] [GEOGRA…" at bounding box center [512, 173] width 161 height 16
click at [365, 168] on input "text" at bounding box center [343, 173] width 161 height 16
click at [306, 141] on input "text" at bounding box center [343, 141] width 160 height 15
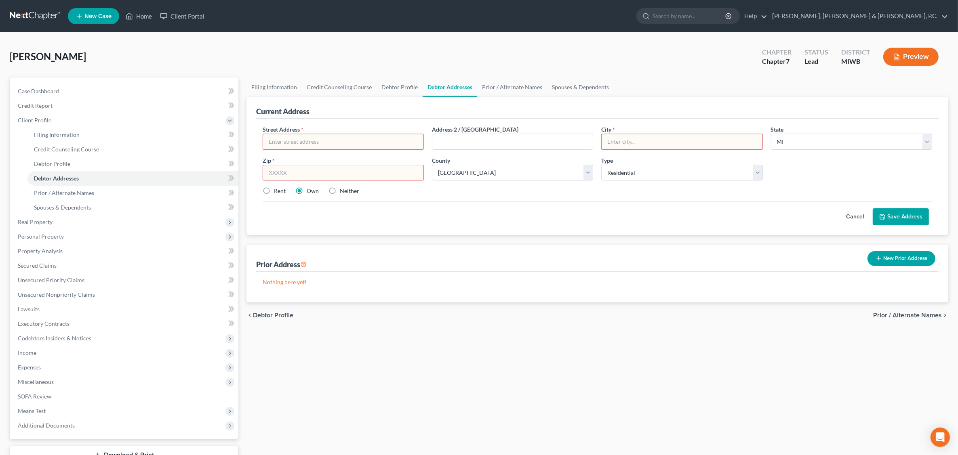
click at [319, 140] on input "text" at bounding box center [343, 141] width 160 height 15
type input "[STREET_ADDRESS]"
type input "a"
type input "A"
type input "Allendale"
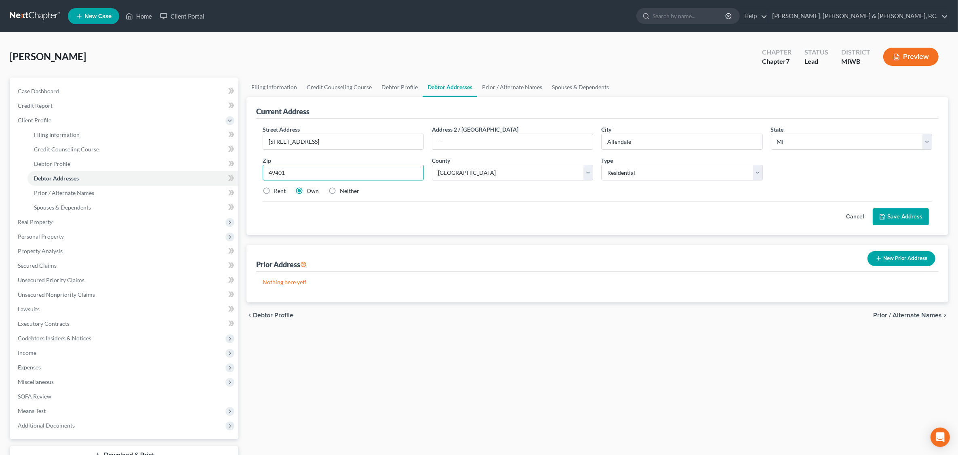
type input "49401"
click at [548, 172] on select "[GEOGRAPHIC_DATA] [GEOGRAPHIC_DATA] [GEOGRAPHIC_DATA] [GEOGRAPHIC_DATA] [GEOGRA…" at bounding box center [512, 173] width 161 height 16
select select "69"
click at [432, 165] on select "[GEOGRAPHIC_DATA] [GEOGRAPHIC_DATA] [GEOGRAPHIC_DATA] [GEOGRAPHIC_DATA] [GEOGRA…" at bounding box center [512, 173] width 161 height 16
click at [902, 212] on button "Save Address" at bounding box center [900, 216] width 56 height 17
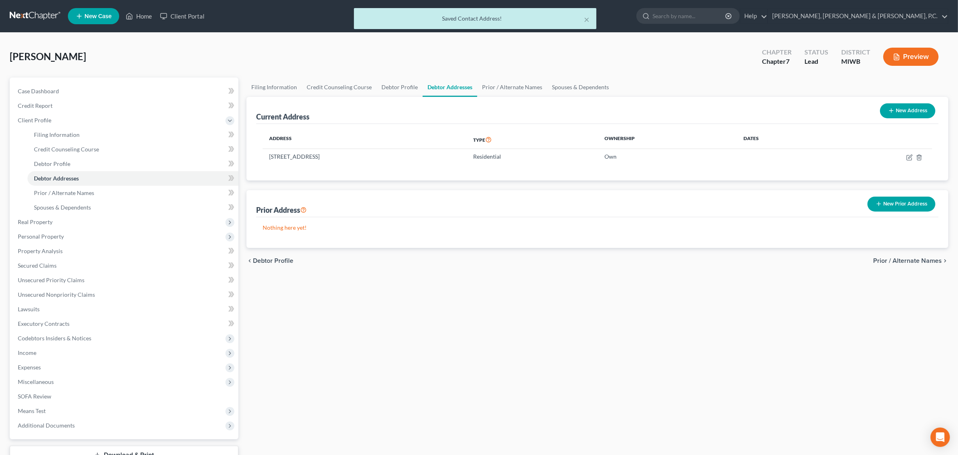
click at [906, 56] on button "Preview" at bounding box center [910, 57] width 55 height 18
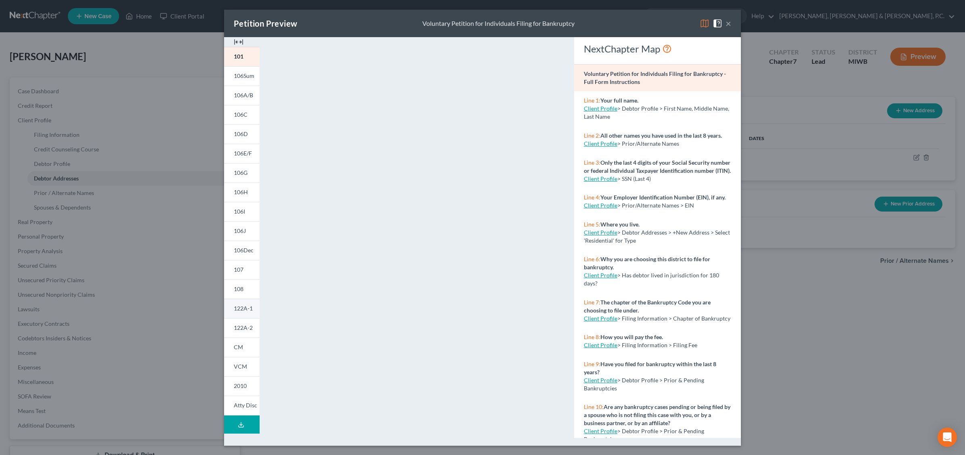
click at [240, 311] on span "122A-1" at bounding box center [243, 308] width 19 height 7
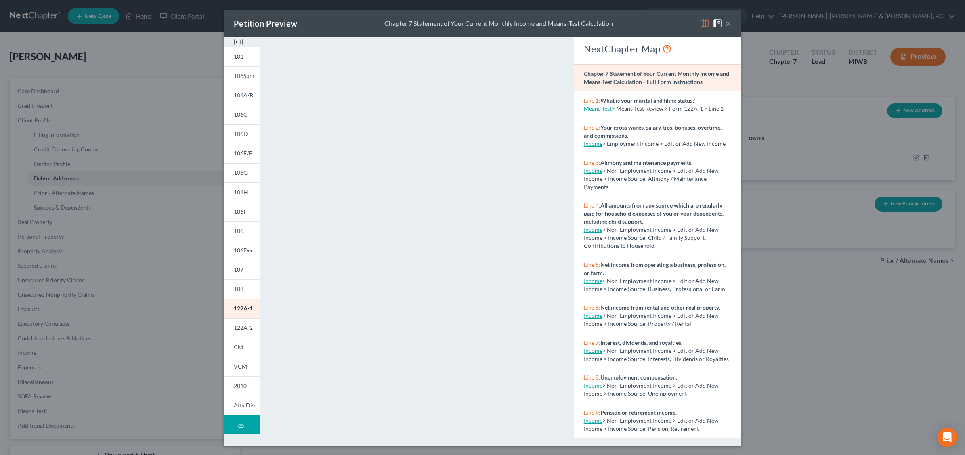
drag, startPoint x: 786, startPoint y: 183, endPoint x: 559, endPoint y: 75, distance: 251.1
click at [785, 183] on div "Petition Preview Chapter 7 Statement of Your Current Monthly Income and Means-T…" at bounding box center [482, 227] width 965 height 455
